Goal: Task Accomplishment & Management: Complete application form

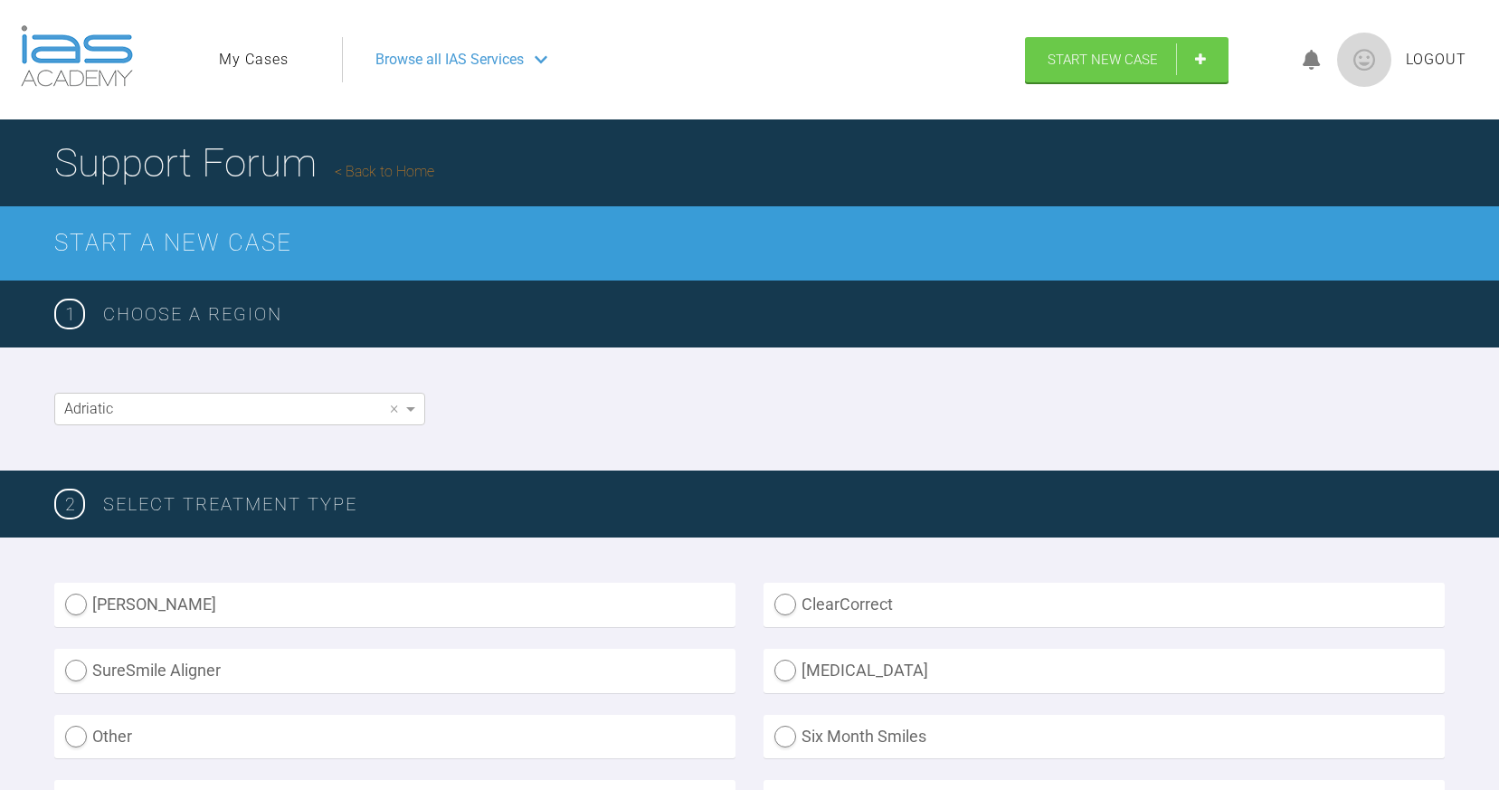
click at [253, 65] on link "My Cases" at bounding box center [254, 60] width 70 height 24
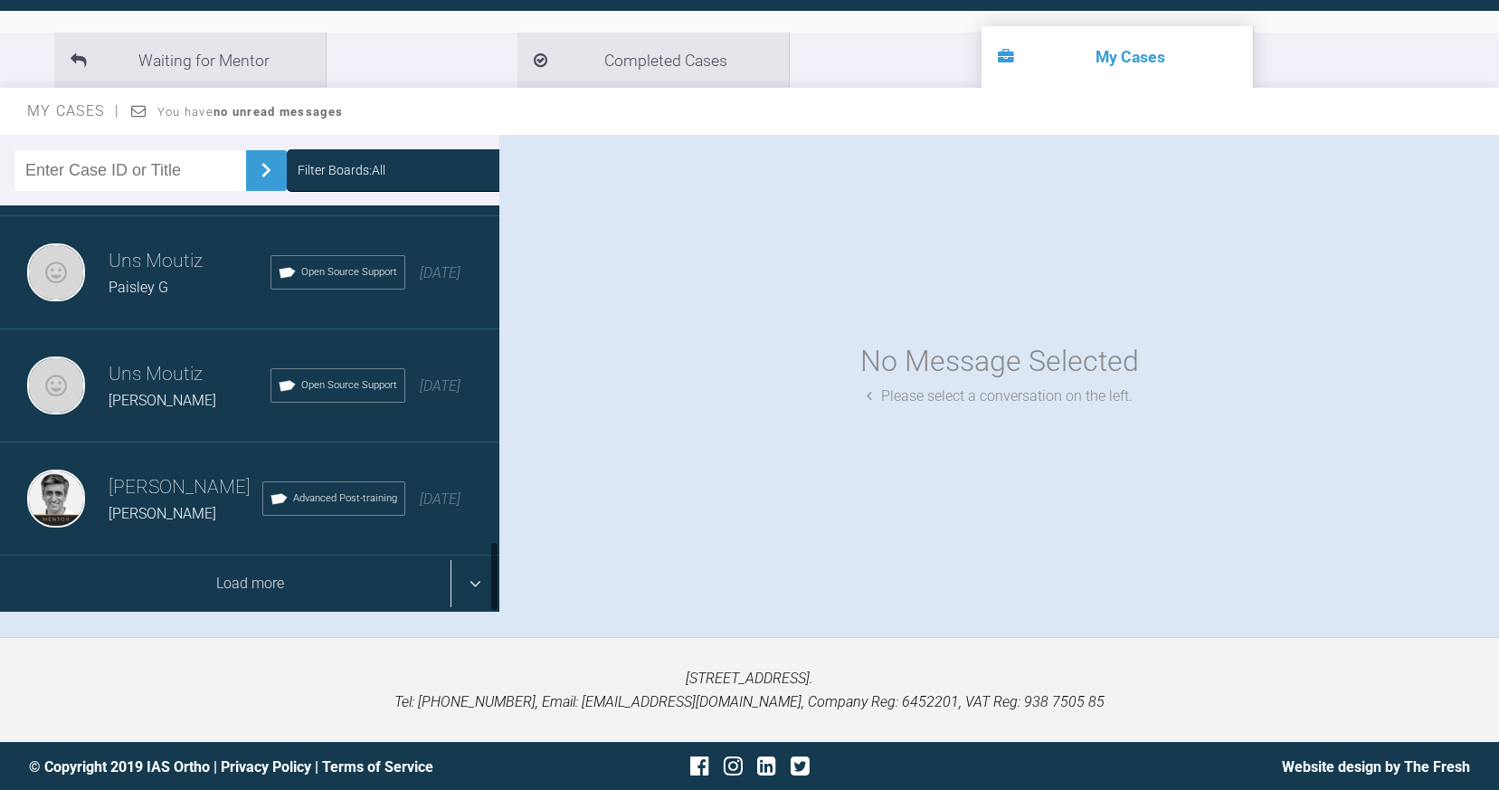
scroll to position [1910, 0]
click at [468, 577] on div "Load more" at bounding box center [249, 584] width 499 height 56
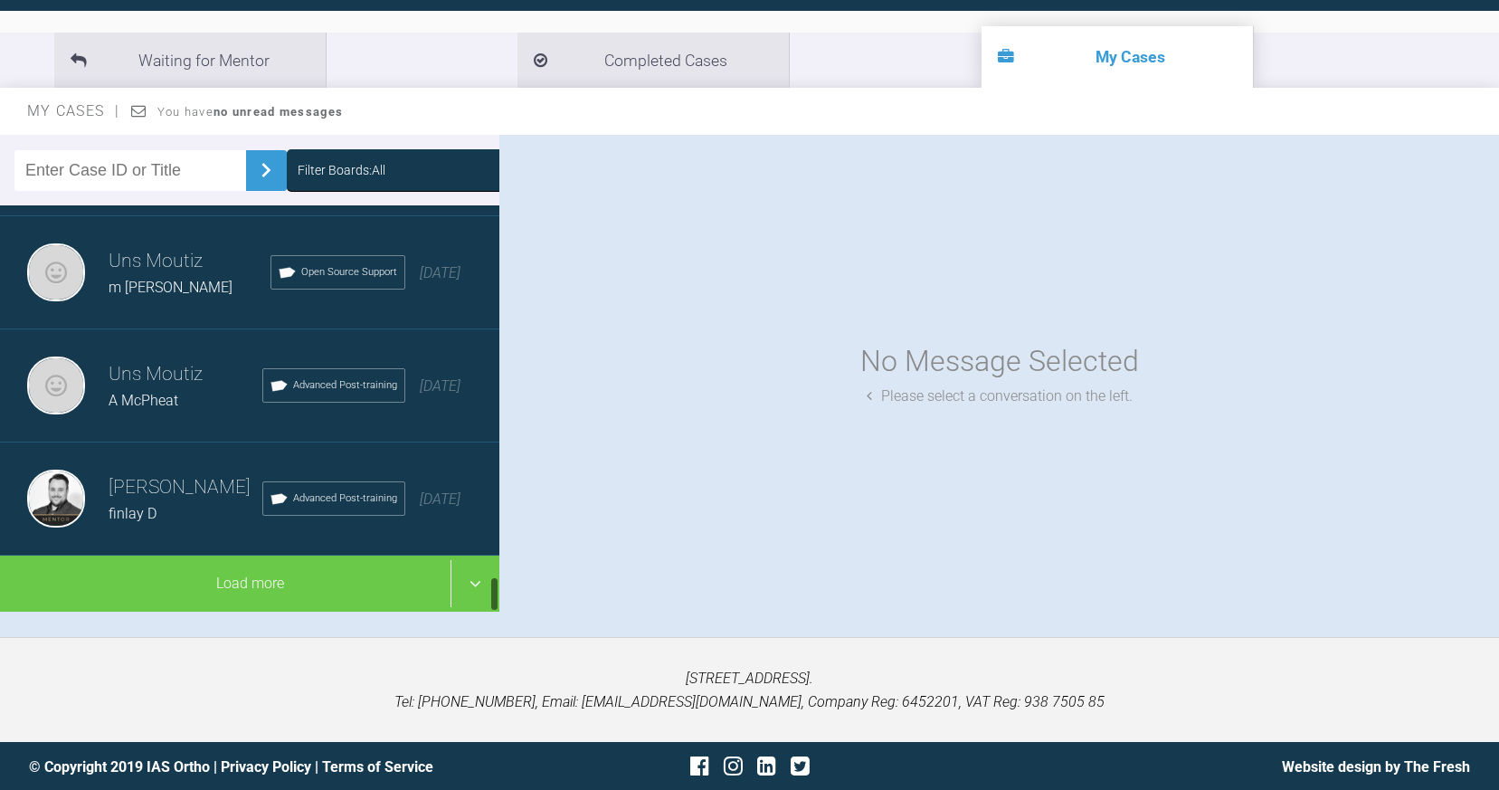
scroll to position [4172, 0]
click at [175, 261] on h3 "Uns Moutiz" at bounding box center [190, 262] width 162 height 31
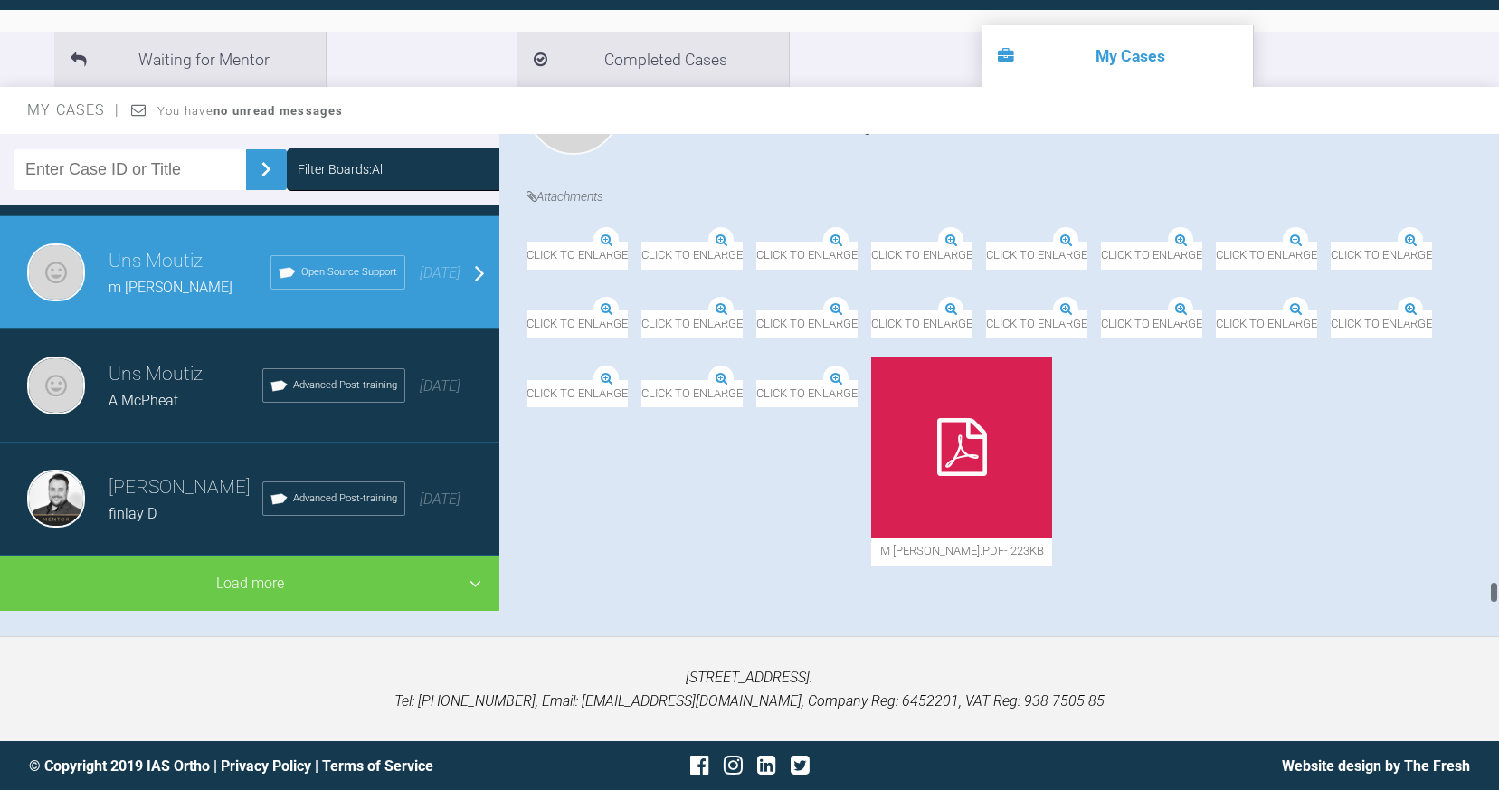
scroll to position [186, 0]
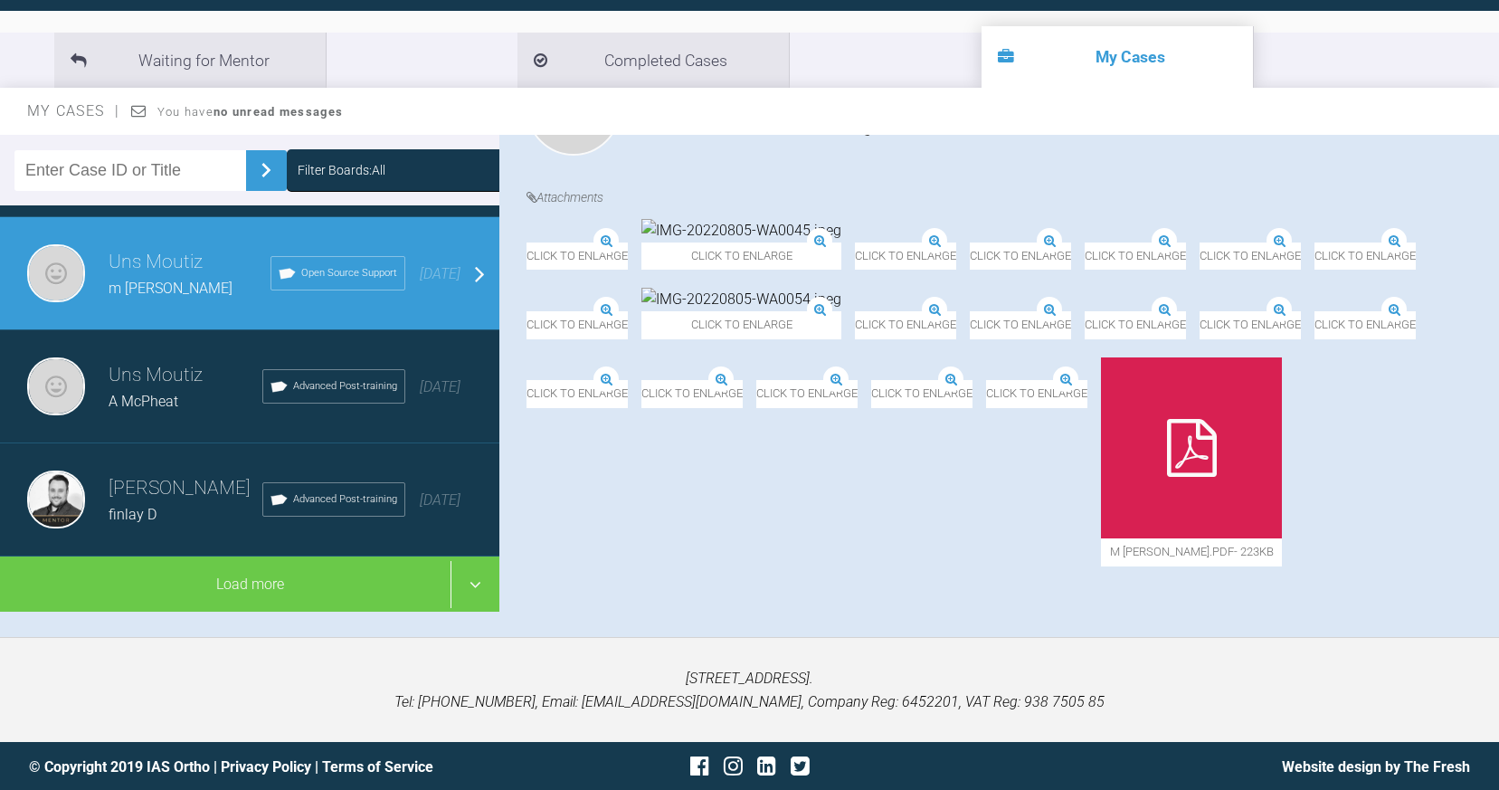
click at [641, 380] on img at bounding box center [641, 380] width 0 height 0
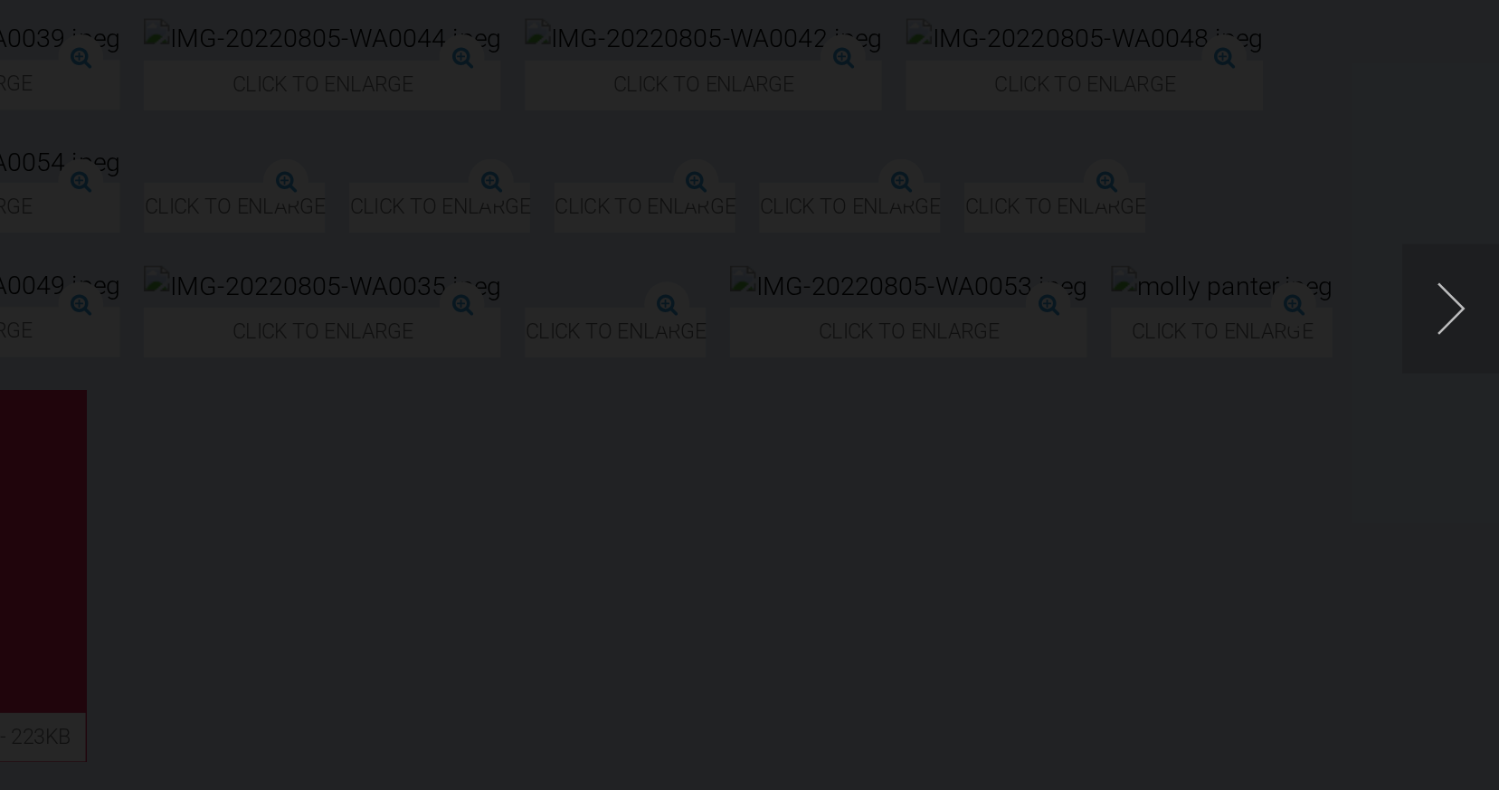
scroll to position [104, 0]
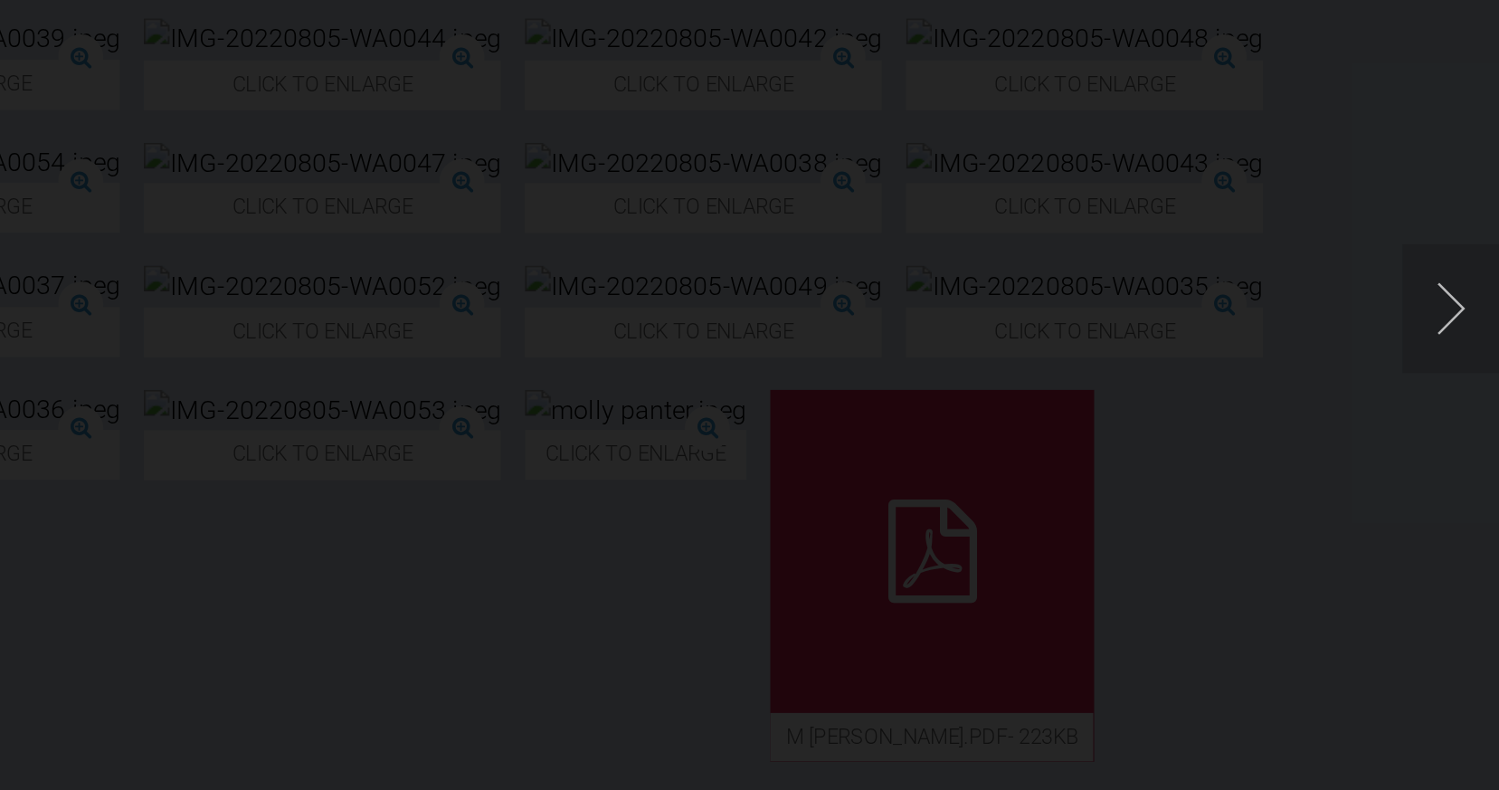
drag, startPoint x: 398, startPoint y: 232, endPoint x: 622, endPoint y: 263, distance: 226.4
click at [622, 263] on div "Lightbox" at bounding box center [749, 395] width 1499 height 790
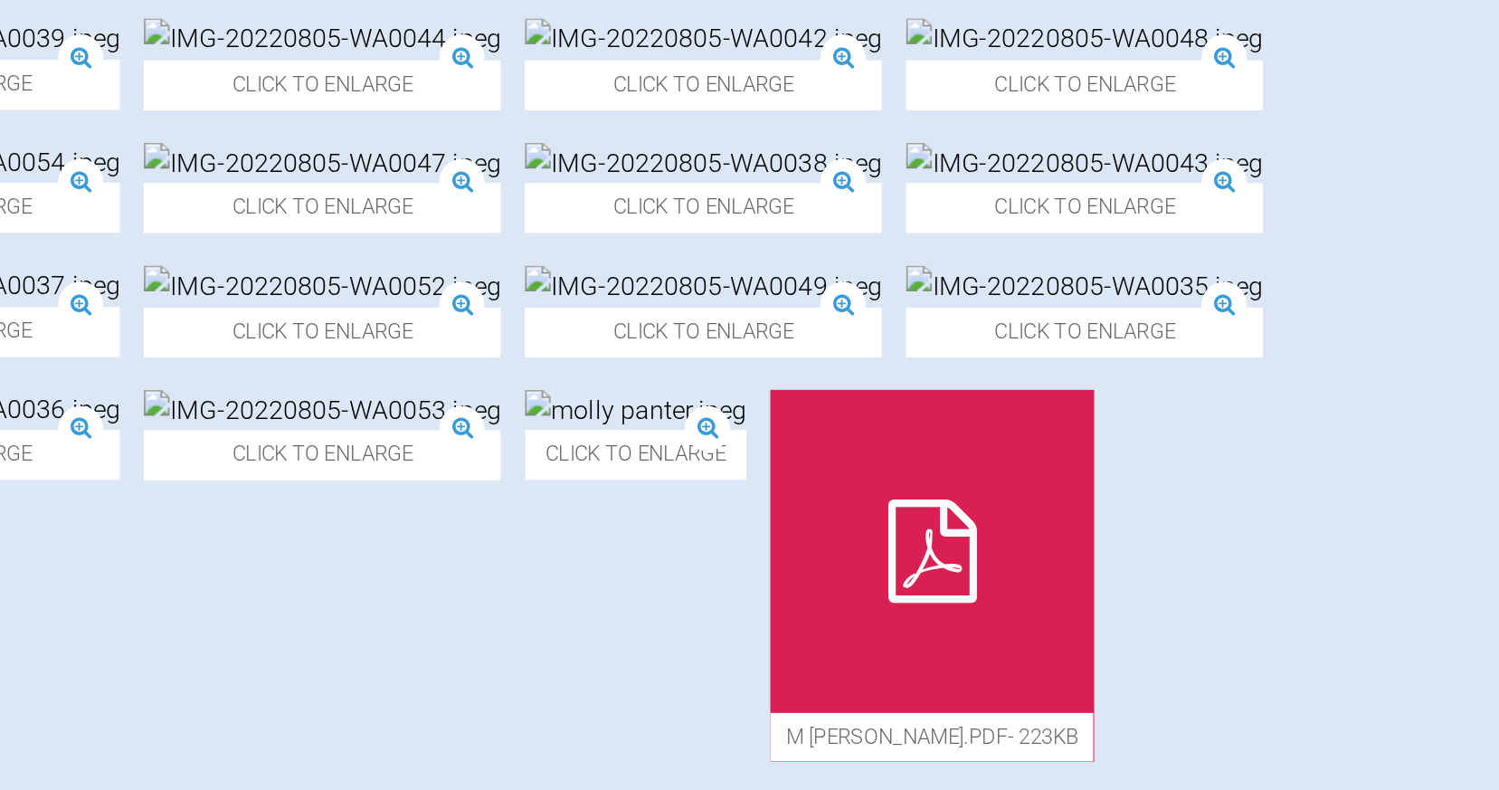
click at [1167, 371] on img at bounding box center [1267, 383] width 200 height 24
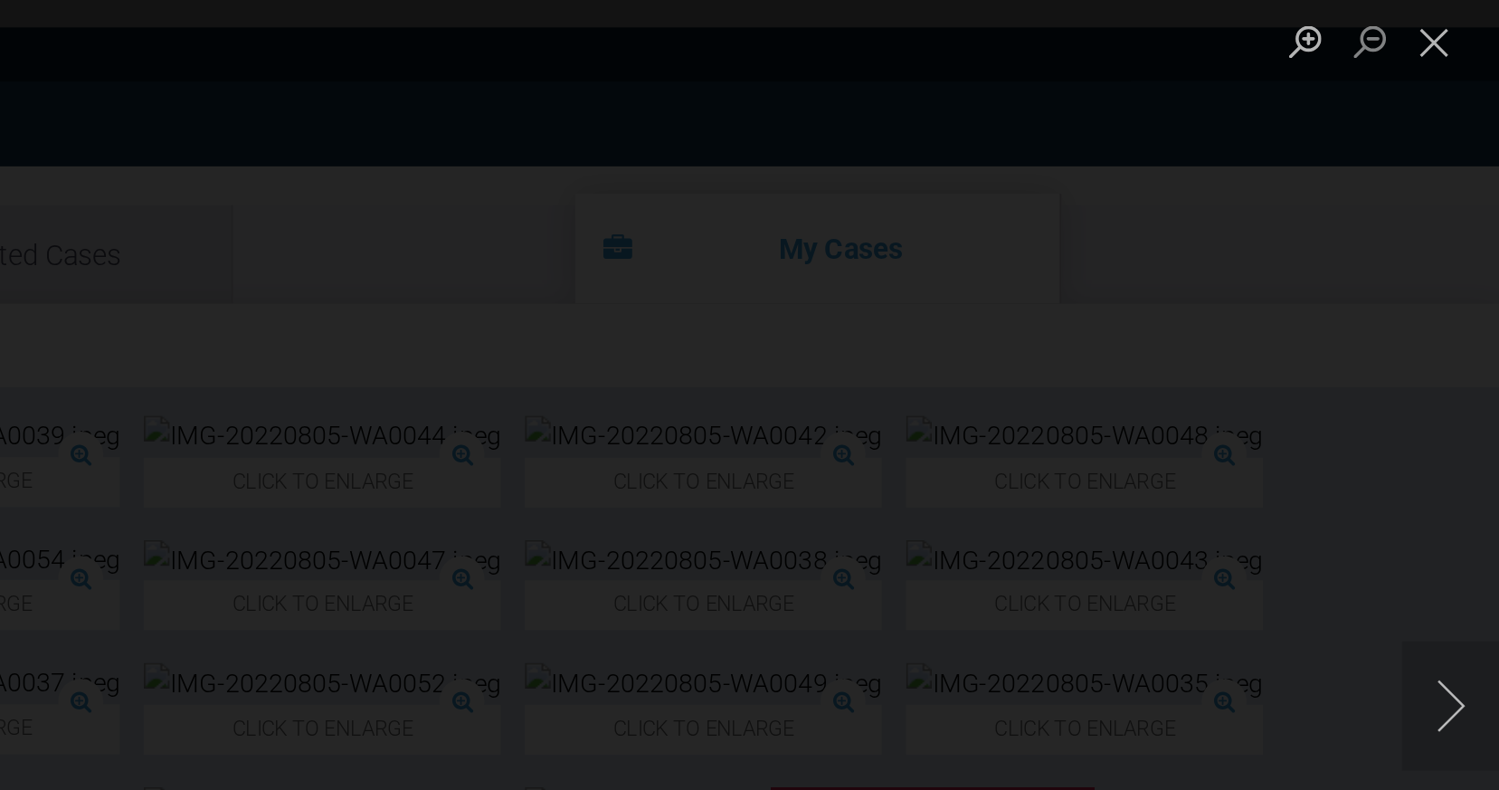
scroll to position [104, 1]
click at [305, 255] on div "Lightbox" at bounding box center [749, 395] width 1499 height 790
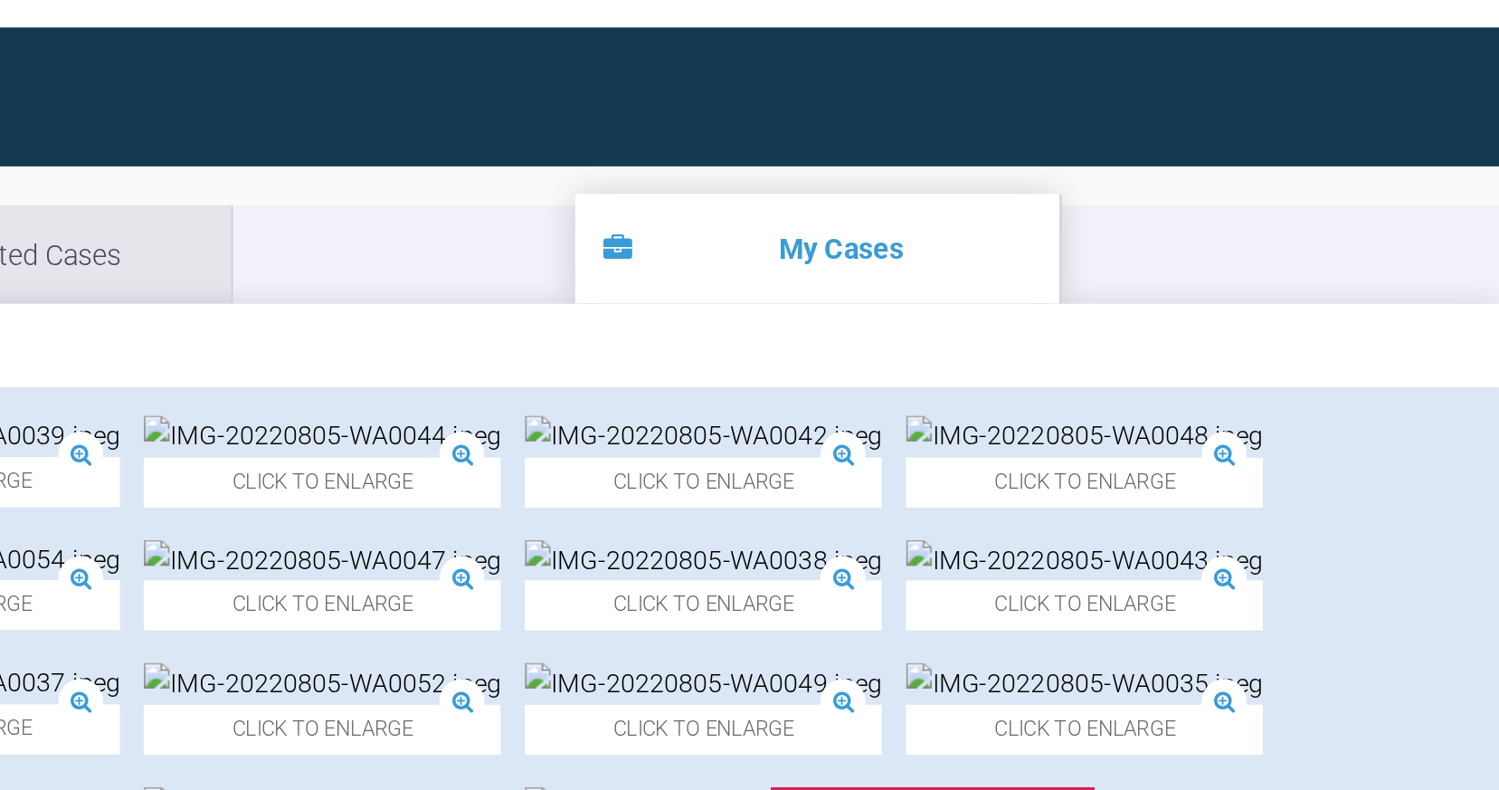
scroll to position [0, 0]
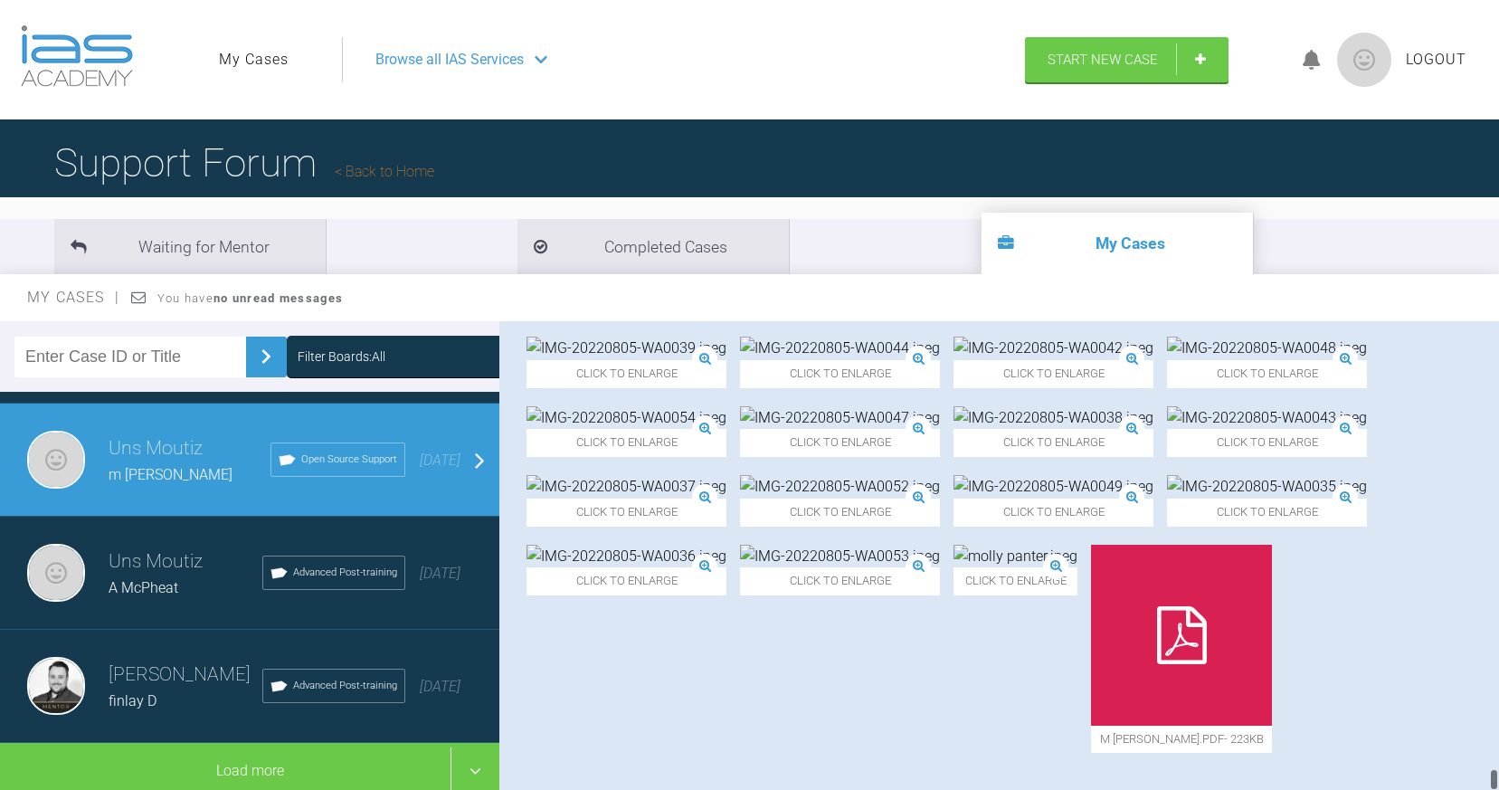
click at [1167, 498] on img at bounding box center [1267, 487] width 200 height 24
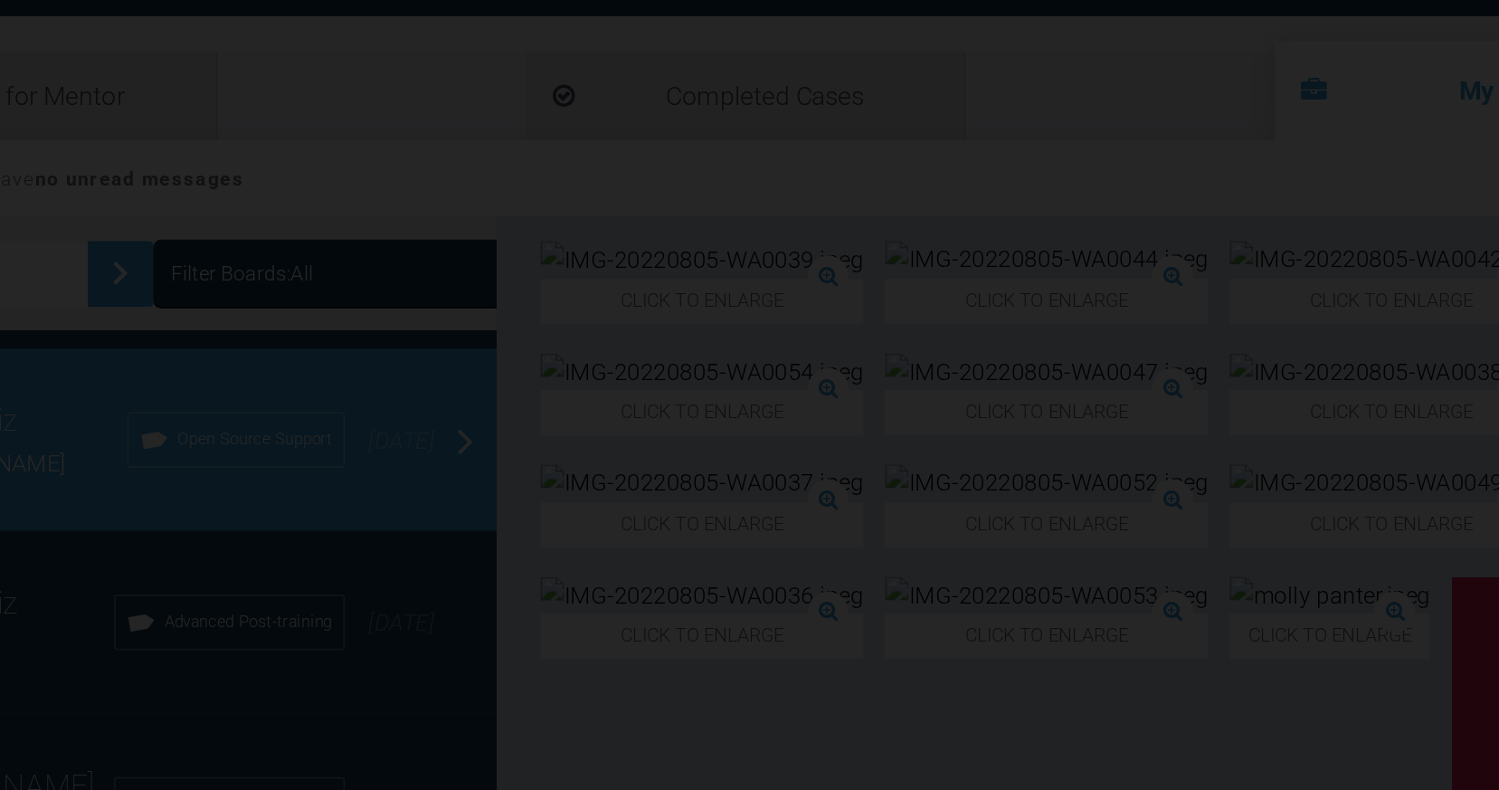
click at [551, 214] on img "Lightbox" at bounding box center [749, 395] width 1499 height 790
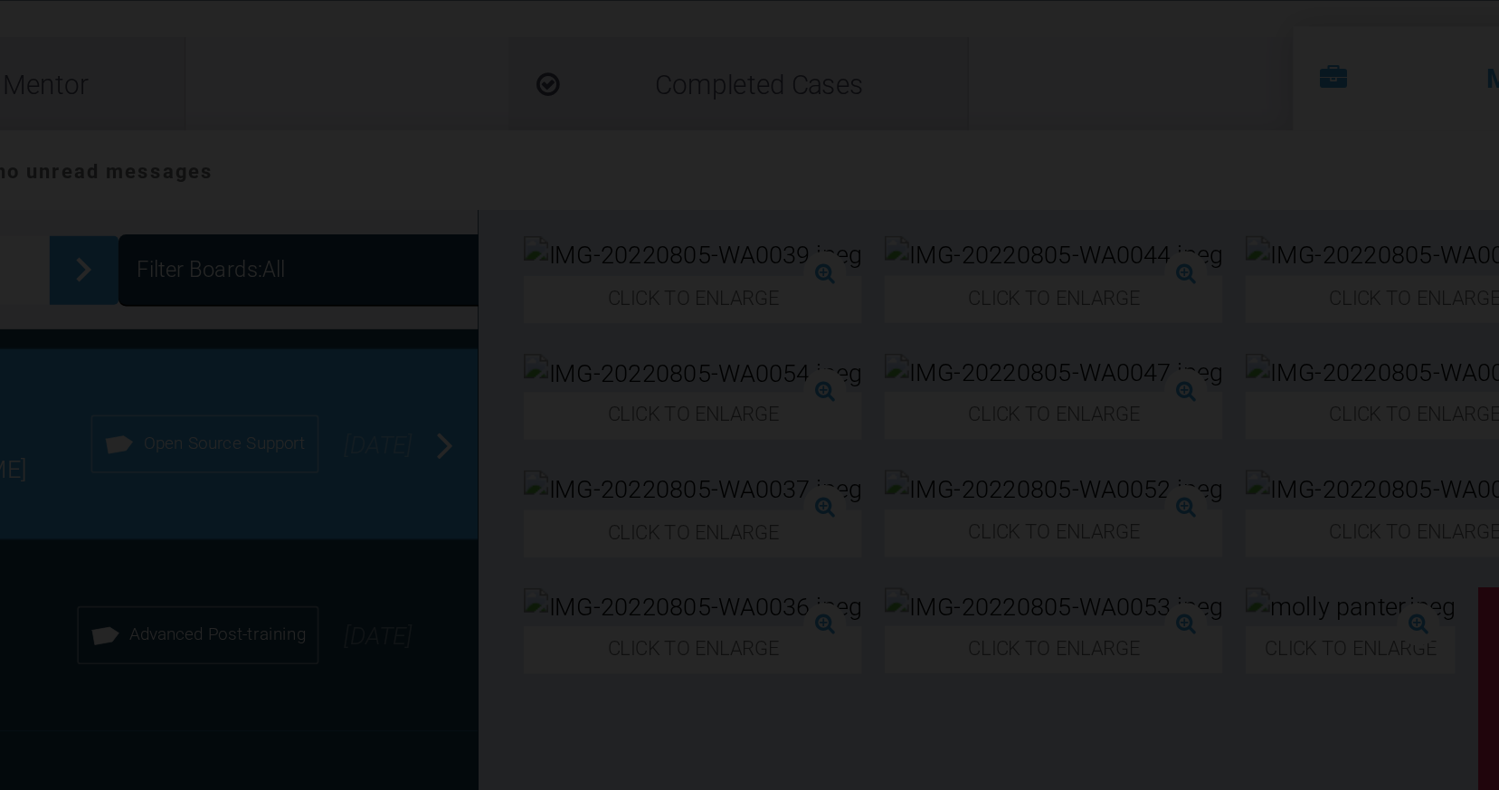
scroll to position [141, 0]
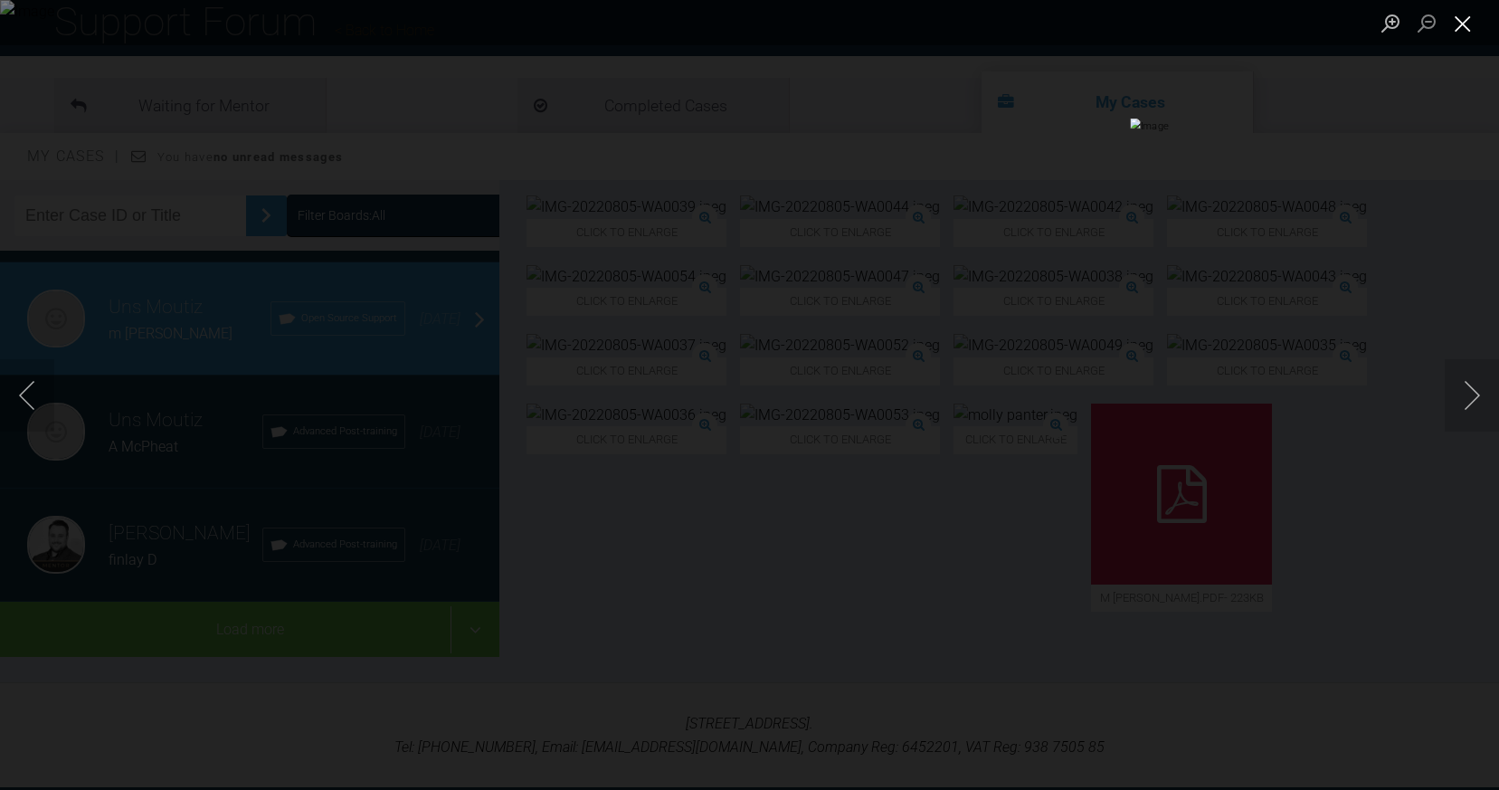
click at [1461, 32] on button "Close lightbox" at bounding box center [1463, 23] width 36 height 32
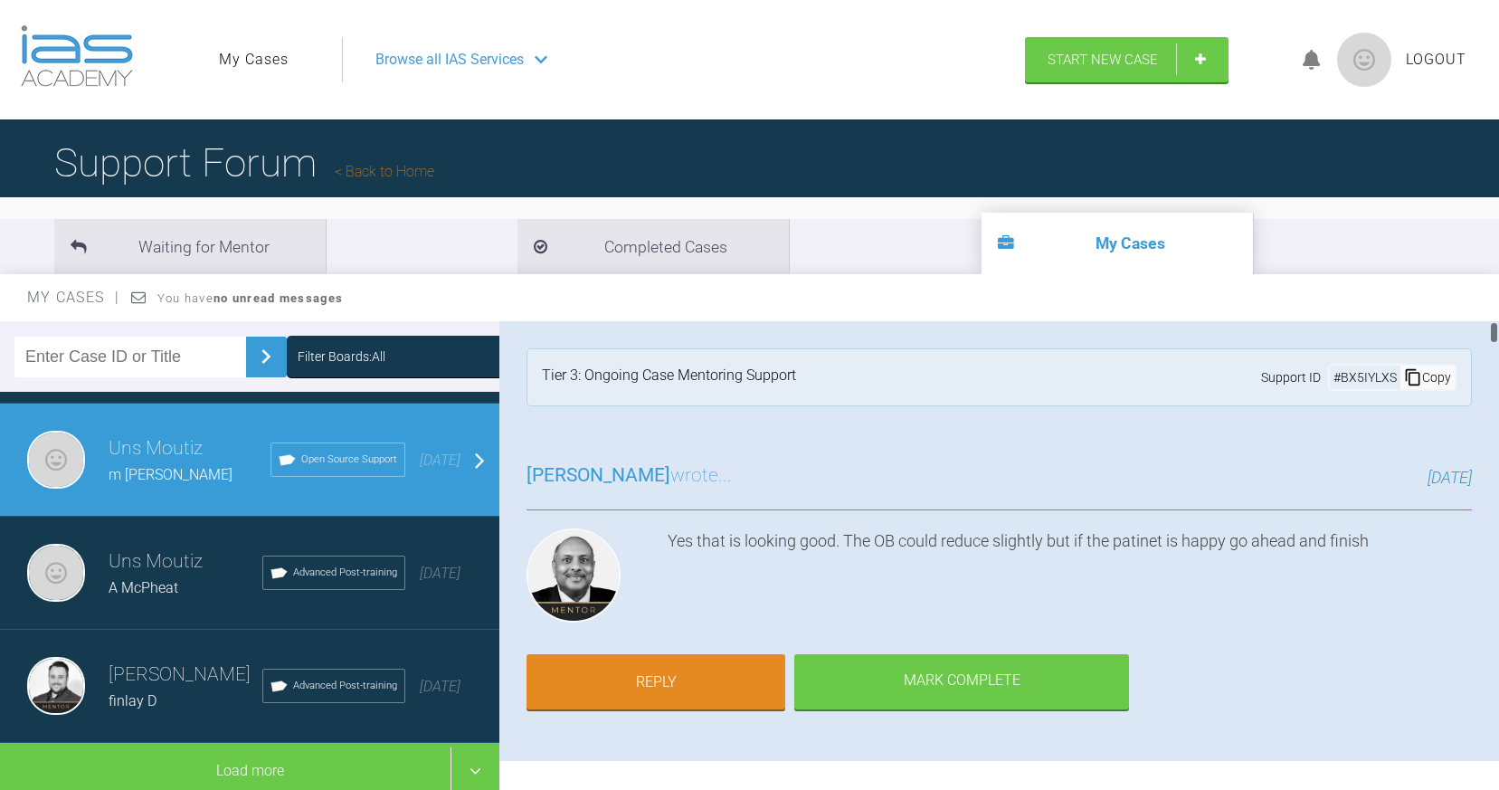
scroll to position [0, 0]
click at [1085, 70] on link "Start New Case" at bounding box center [1127, 61] width 204 height 45
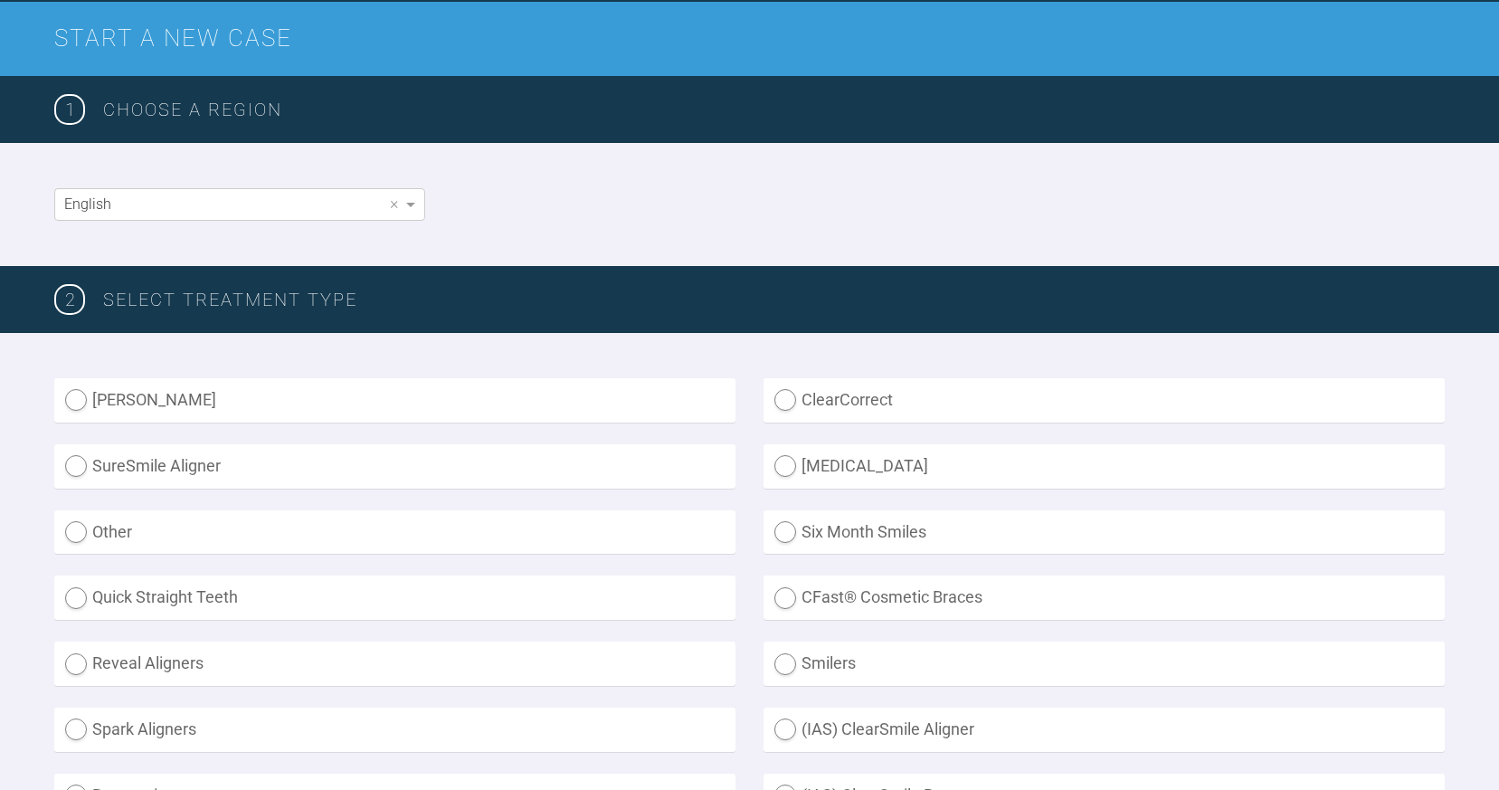
scroll to position [222, 0]
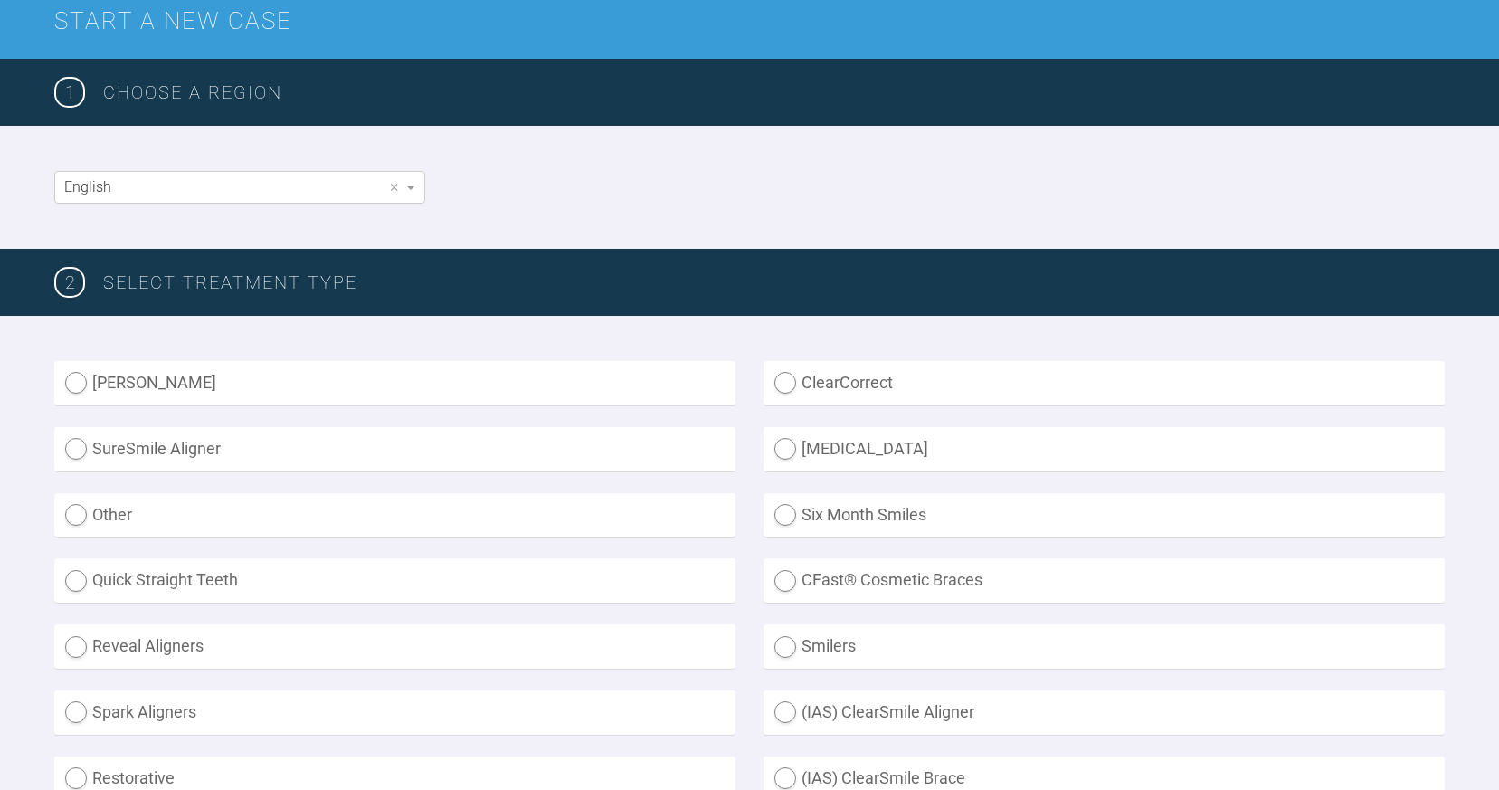
click at [90, 520] on label "Other" at bounding box center [394, 515] width 681 height 44
radio input "true"
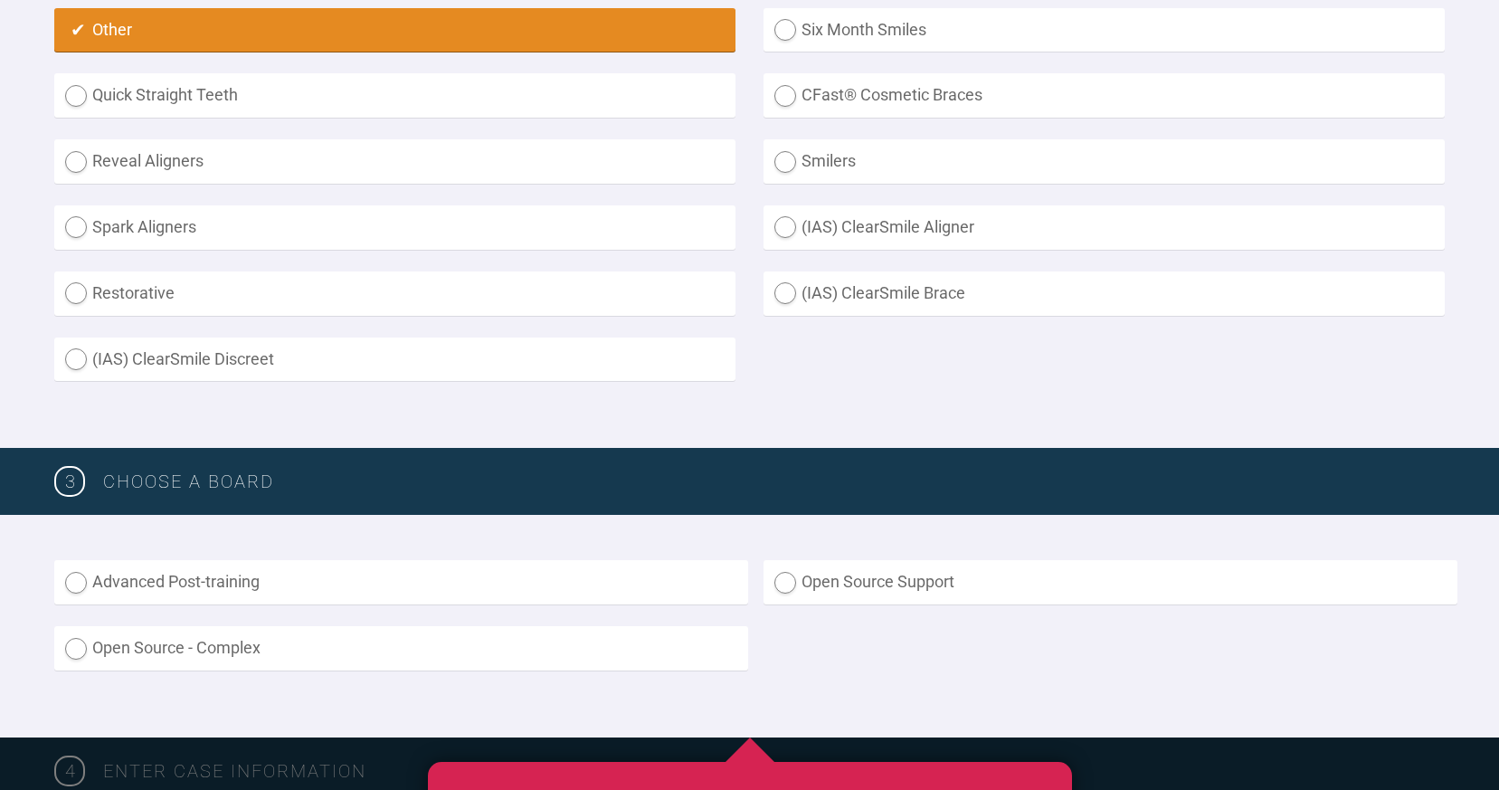
scroll to position [715, 0]
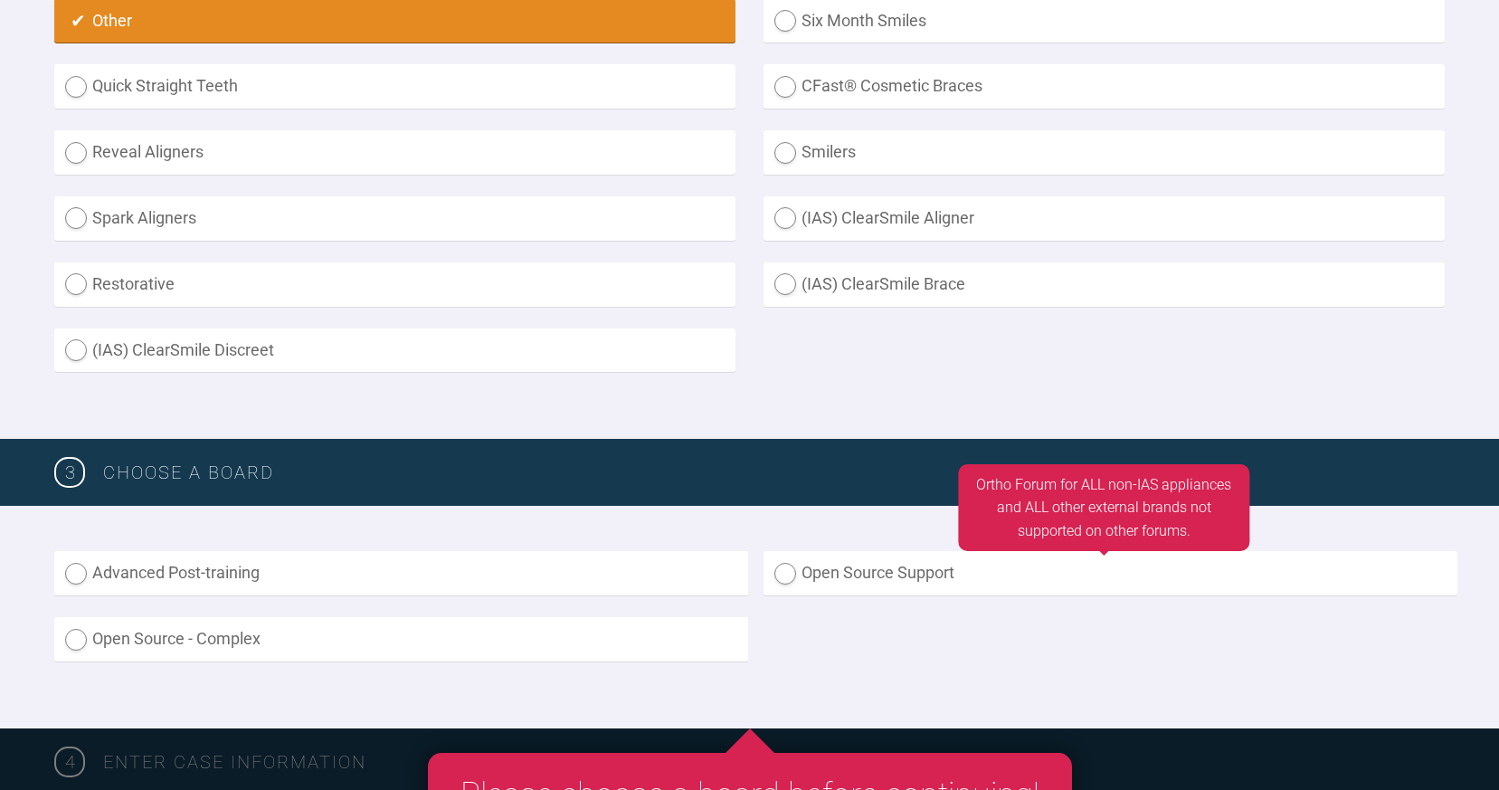
click at [781, 574] on label "Open Source Support" at bounding box center [1110, 573] width 694 height 44
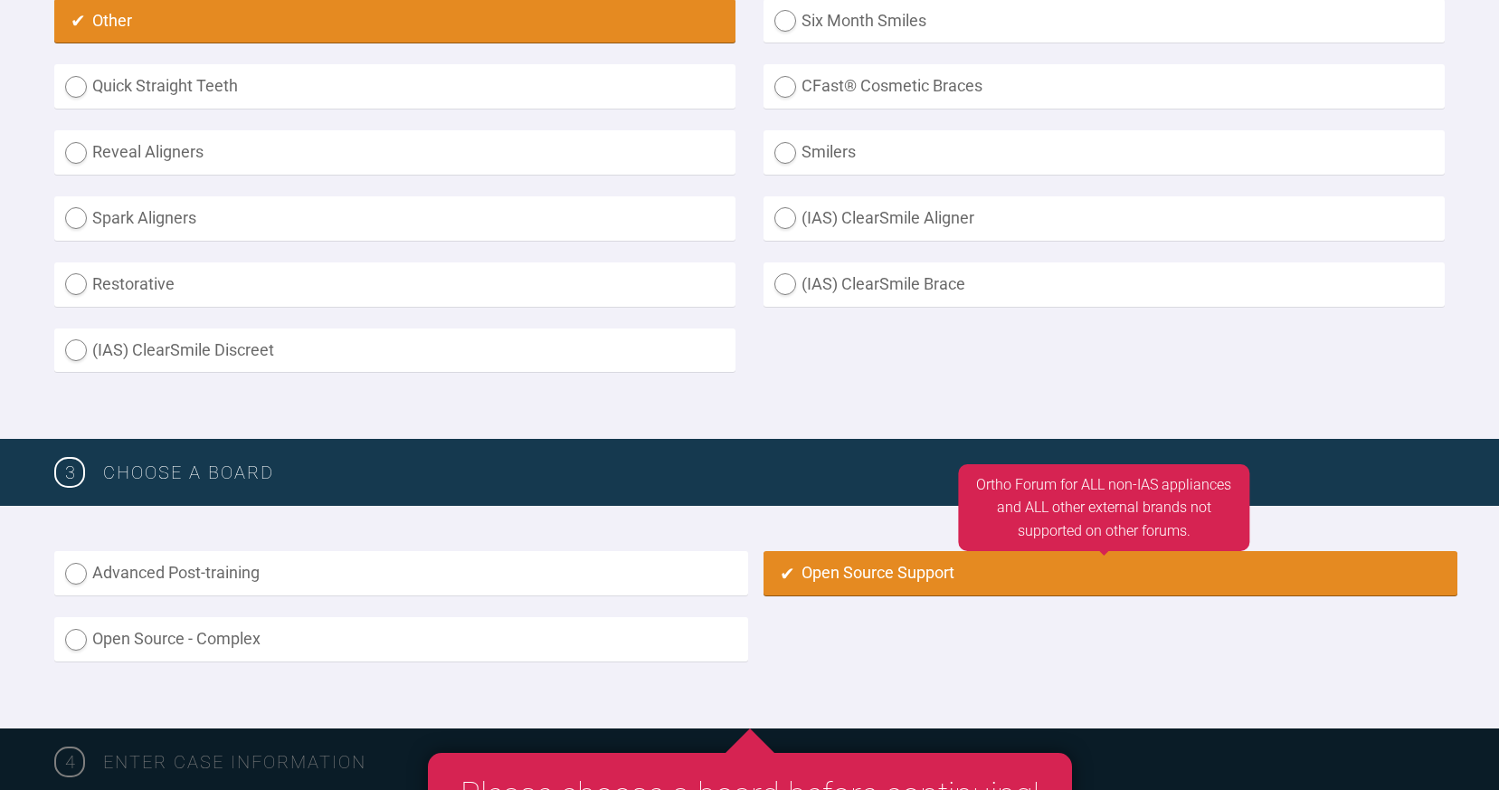
radio input "true"
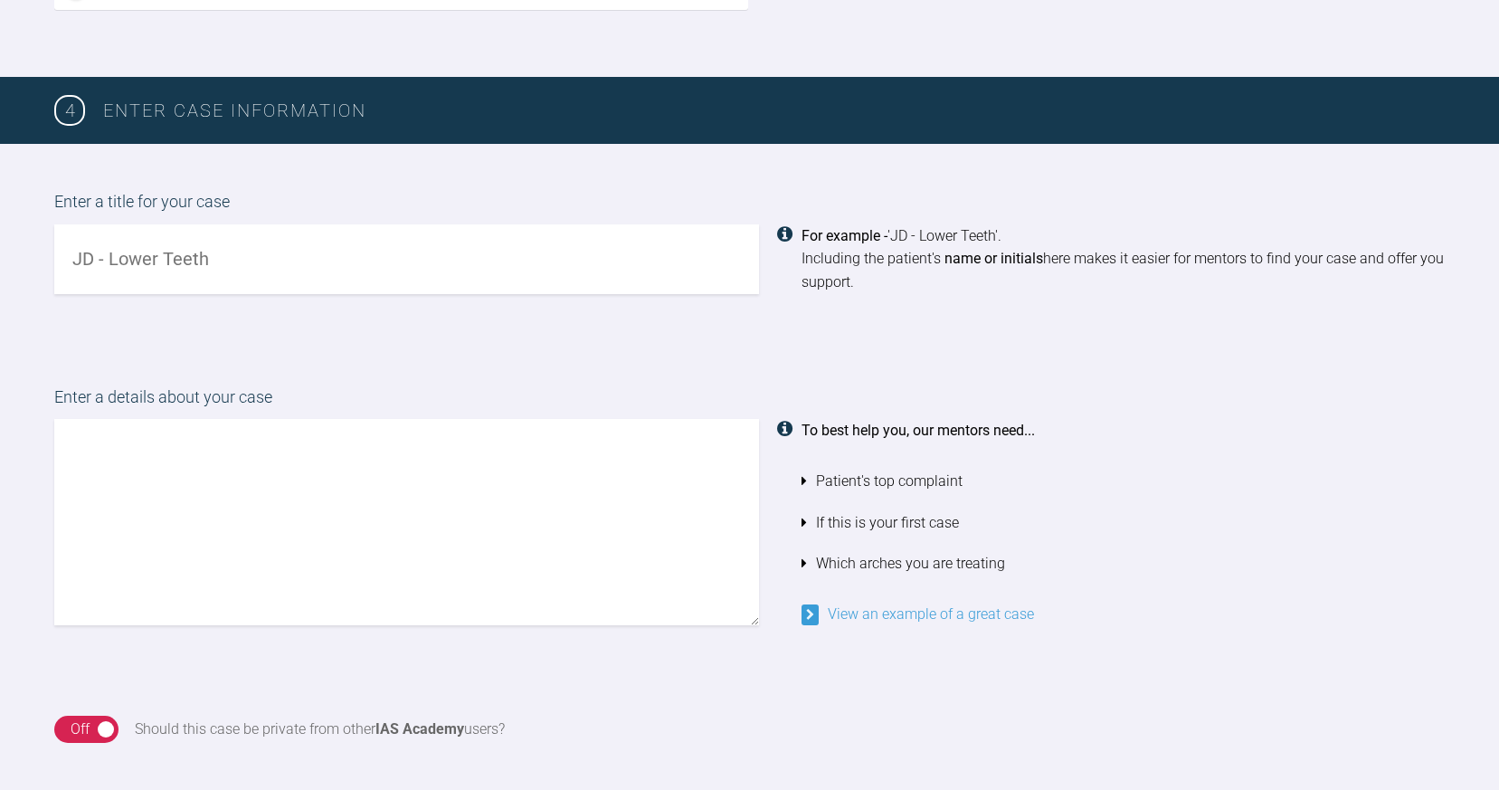
scroll to position [1409, 0]
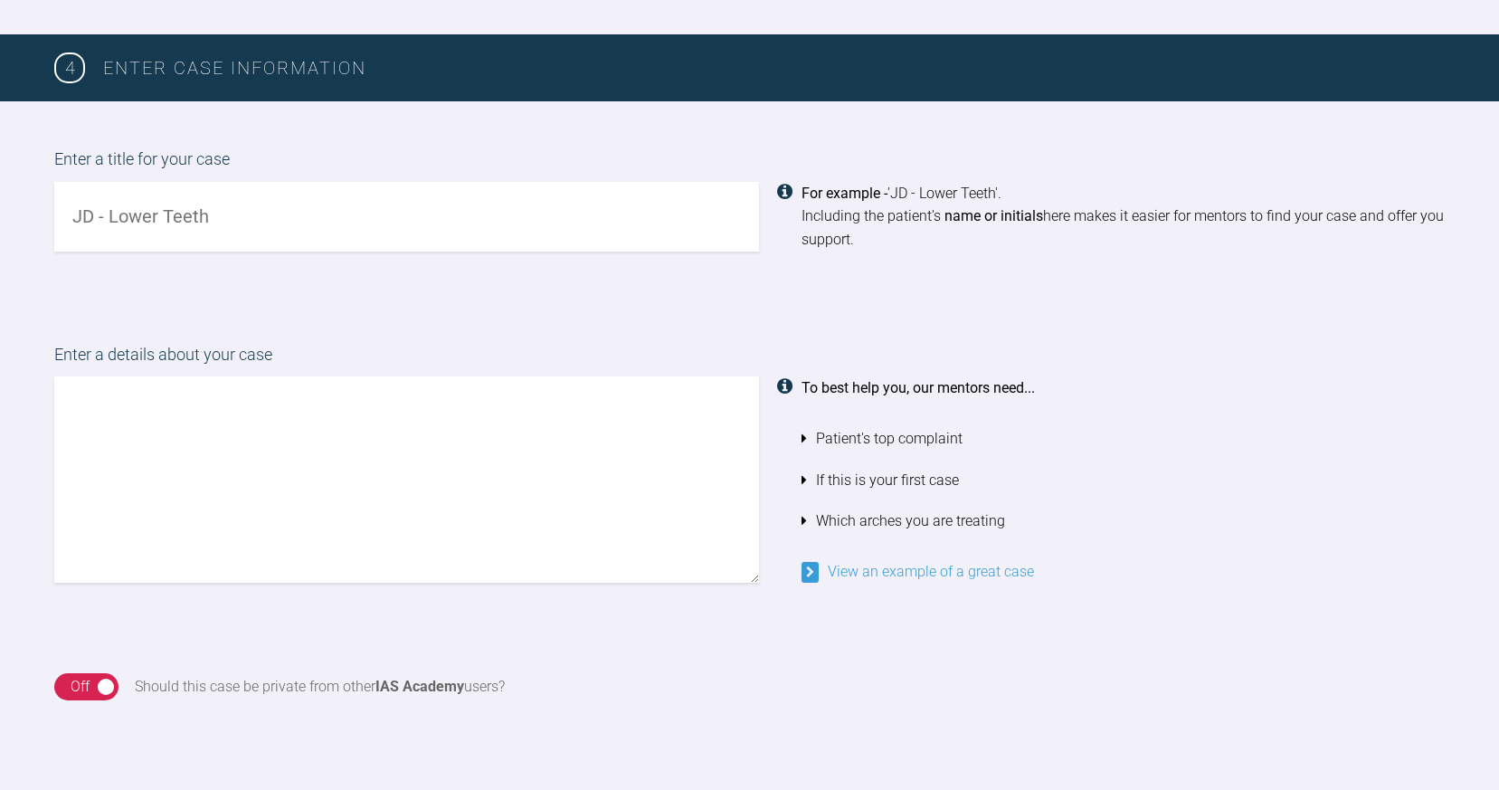
click at [278, 213] on input "text" at bounding box center [406, 217] width 705 height 70
type input "d"
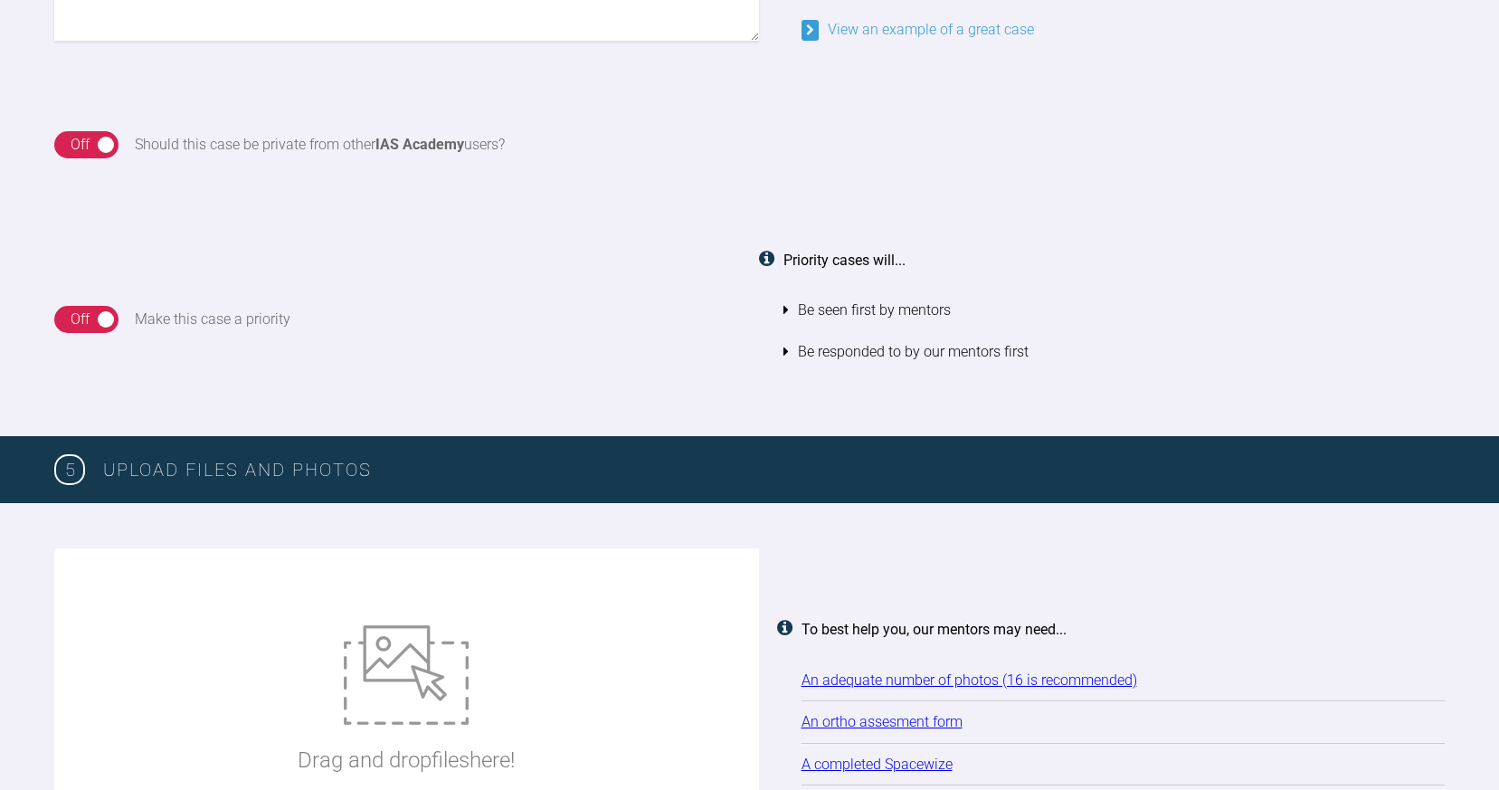
scroll to position [2279, 0]
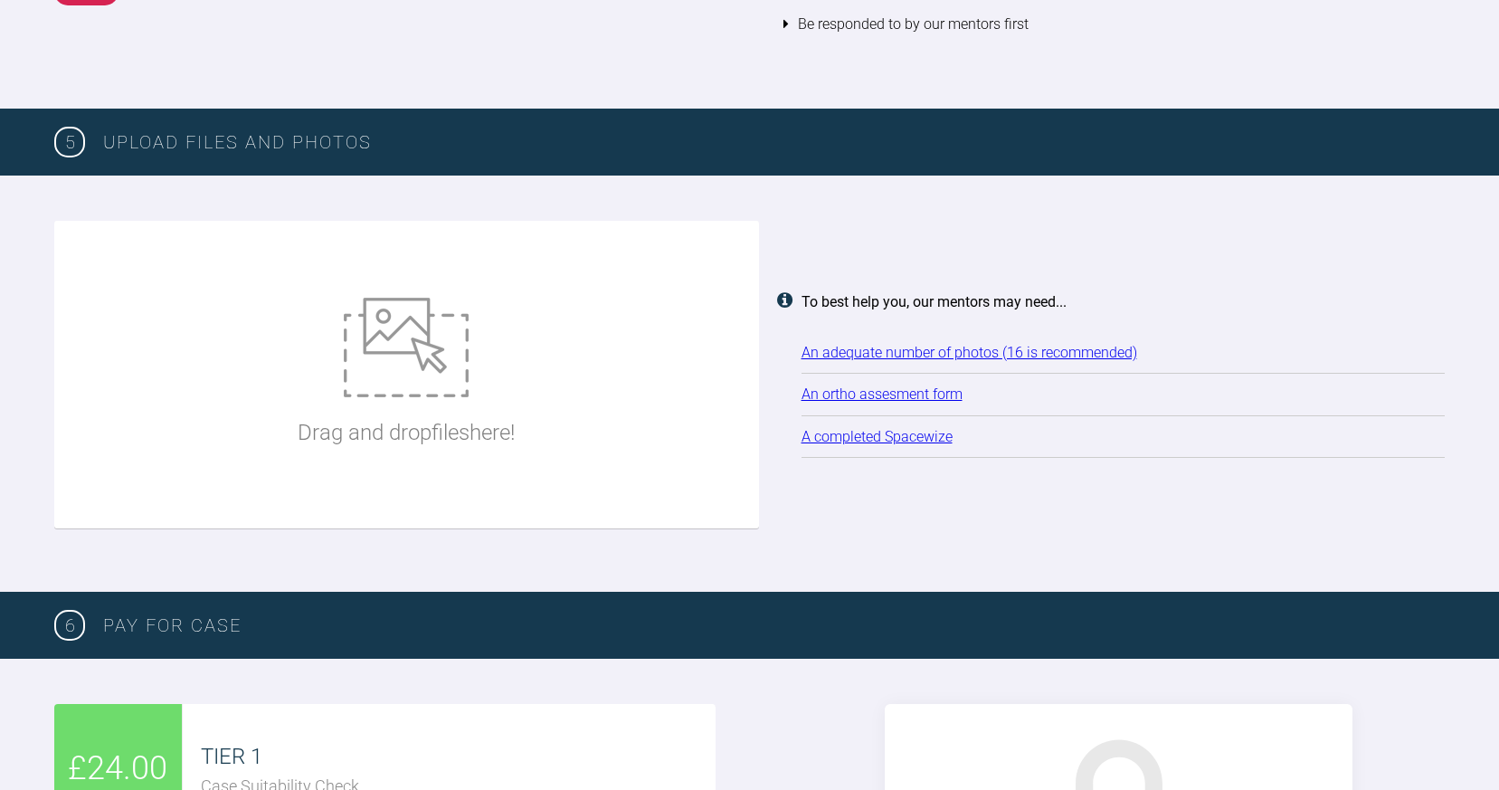
type input "[PERSON_NAME]"
click at [851, 385] on link "An ortho assesment form" at bounding box center [881, 393] width 161 height 17
